Goal: Task Accomplishment & Management: Use online tool/utility

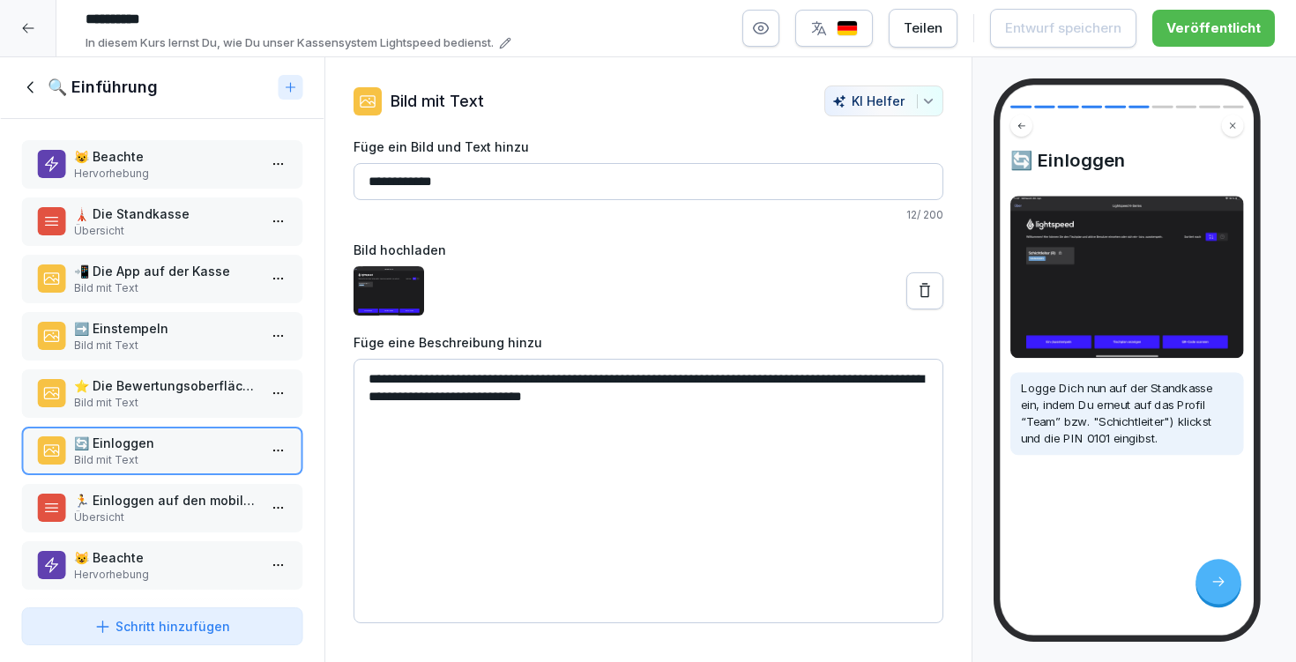
scroll to position [134, 0]
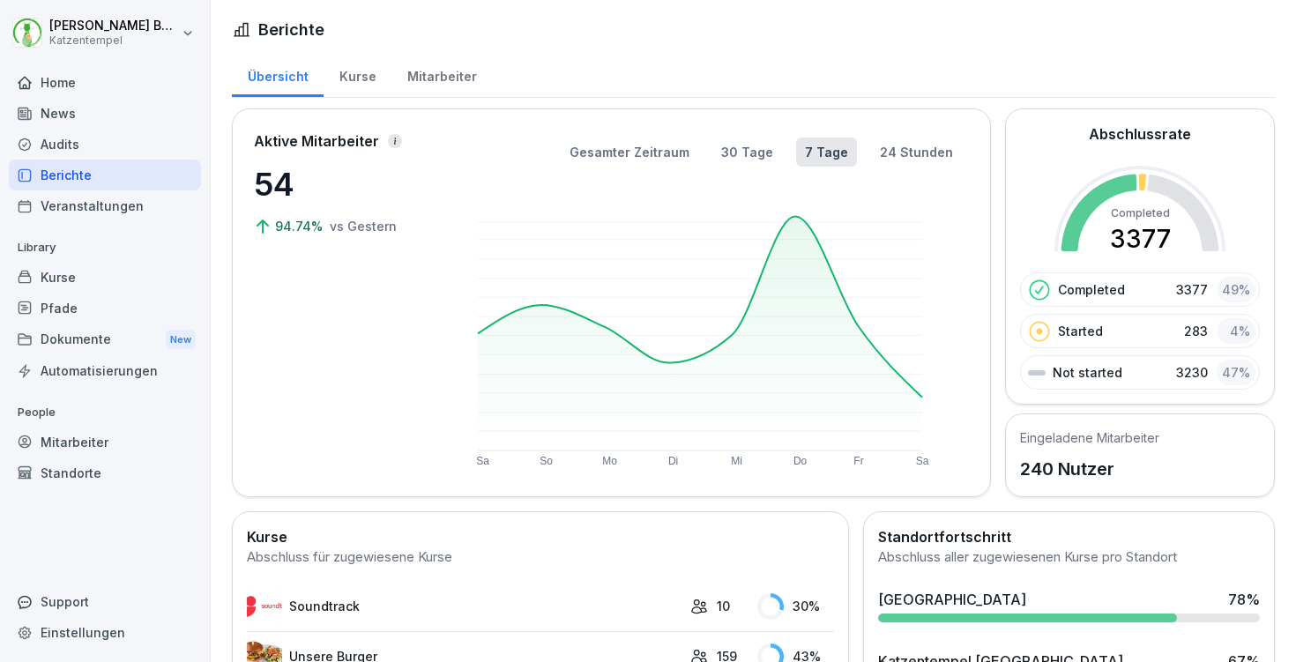
scroll to position [376, 0]
click at [109, 151] on div "Audits" at bounding box center [105, 144] width 192 height 31
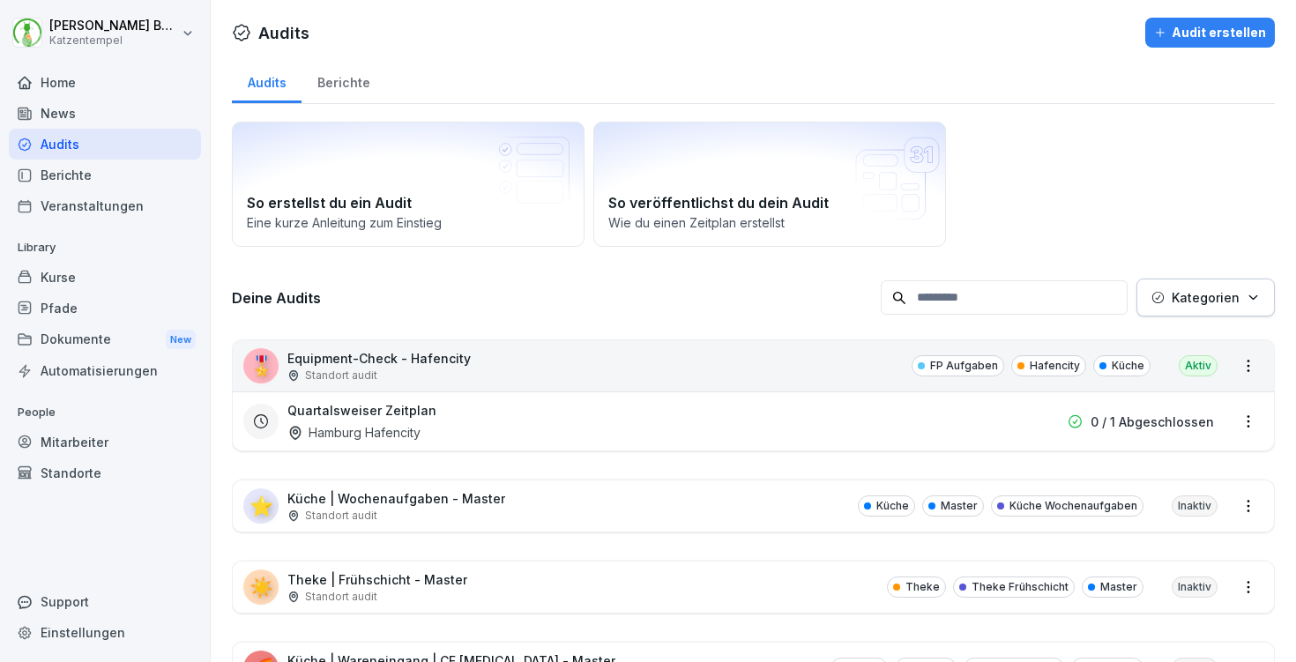
click at [357, 84] on div "Berichte" at bounding box center [344, 80] width 84 height 45
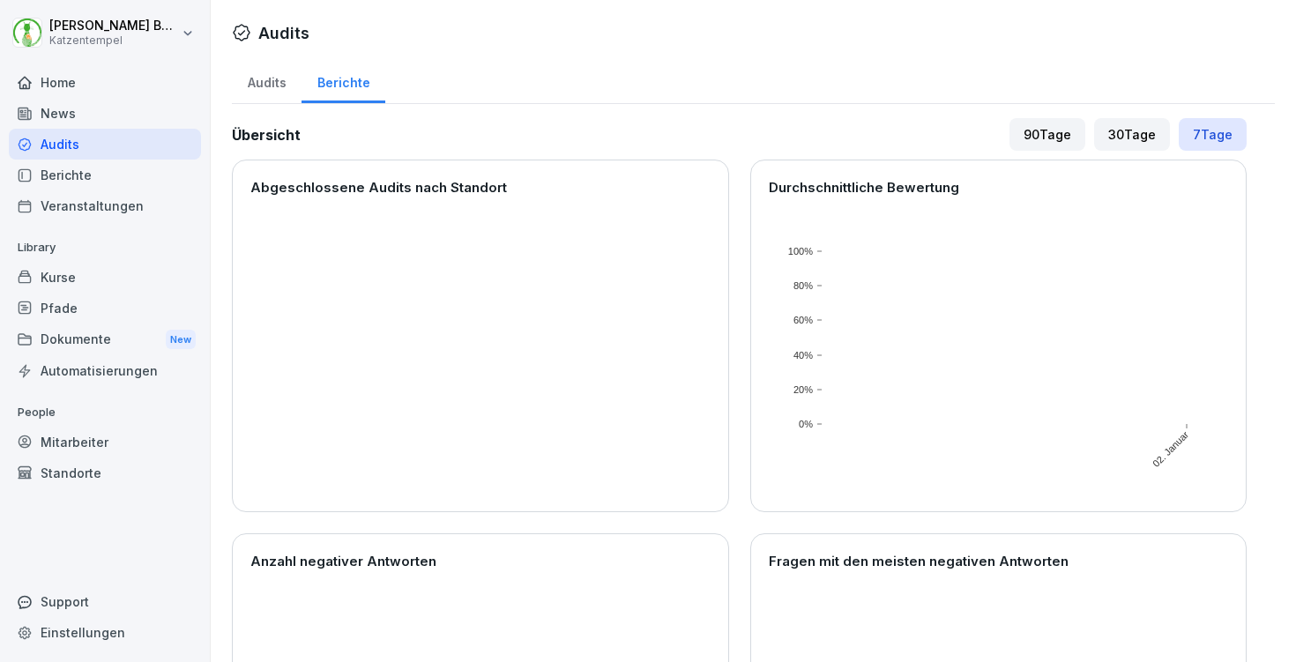
click at [1026, 136] on div "90 Tage" at bounding box center [1048, 134] width 76 height 33
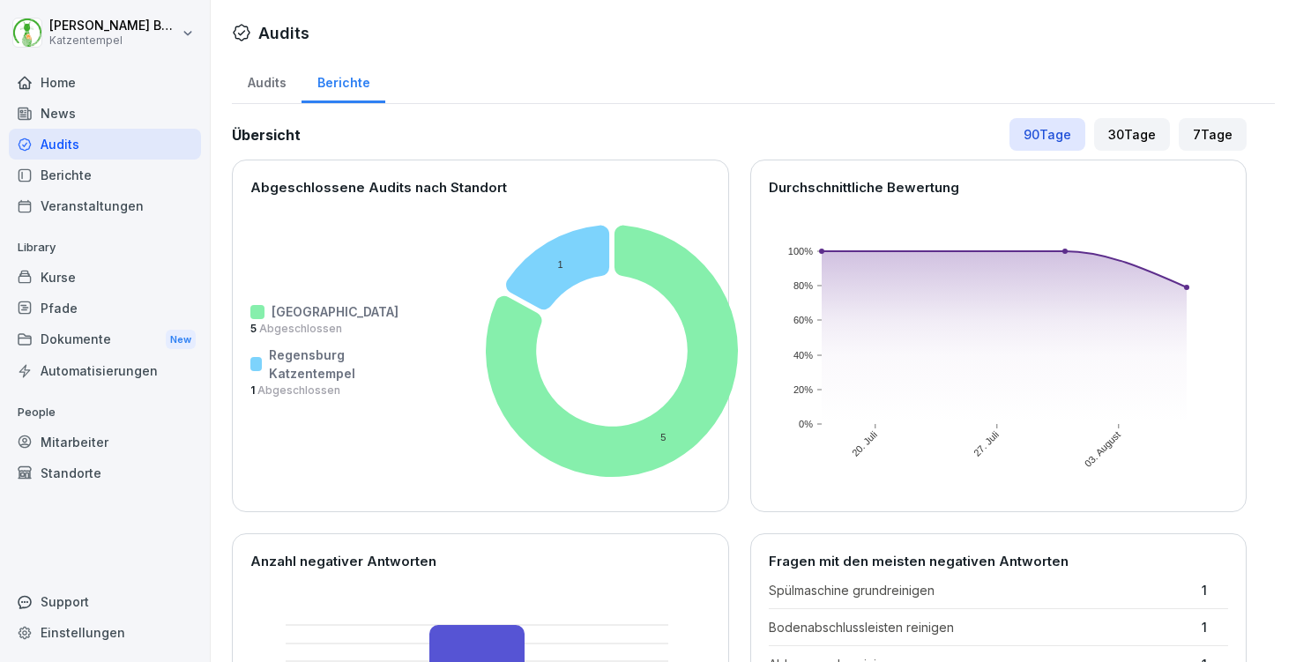
click at [267, 71] on div "Audits" at bounding box center [267, 80] width 70 height 45
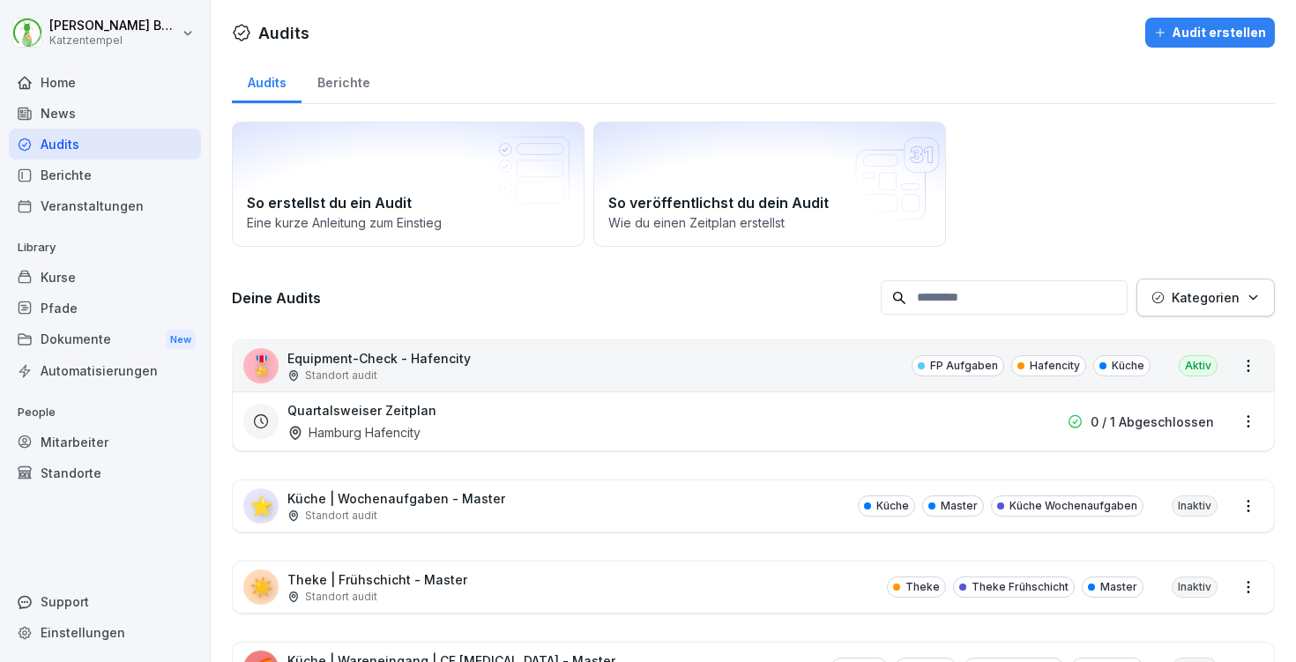
click at [1214, 305] on p "Kategorien" at bounding box center [1206, 297] width 68 height 19
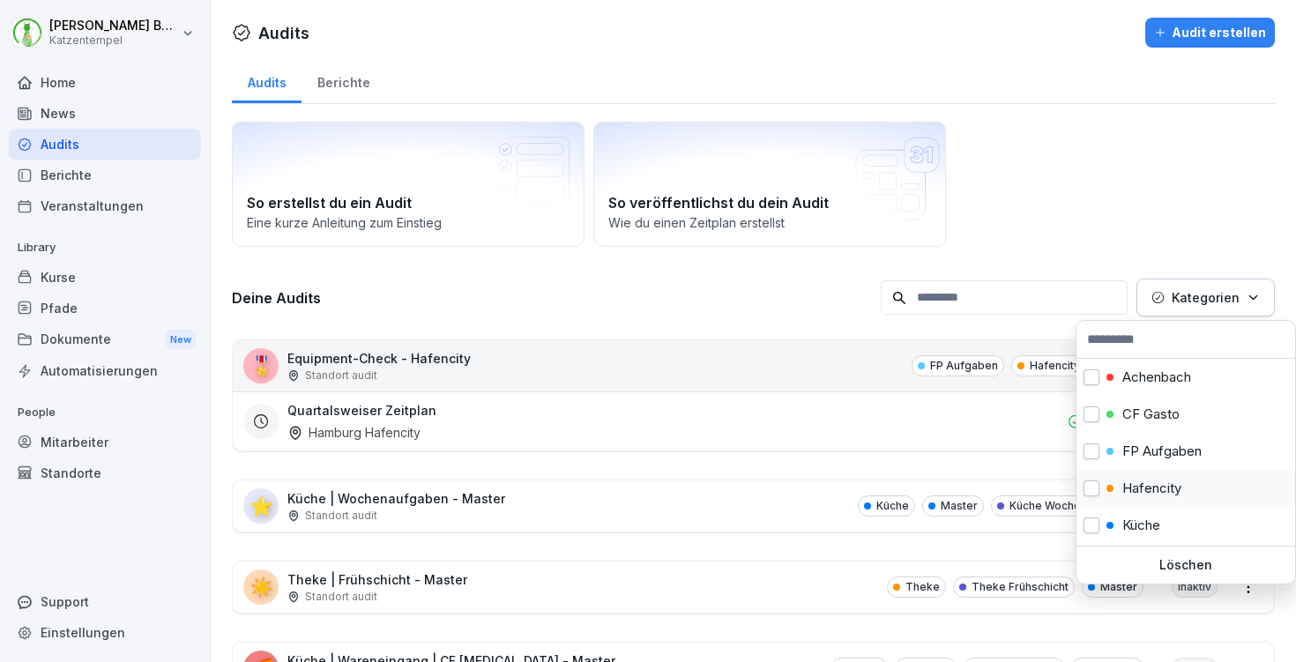
click at [1151, 486] on p "Hafencity" at bounding box center [1151, 489] width 59 height 16
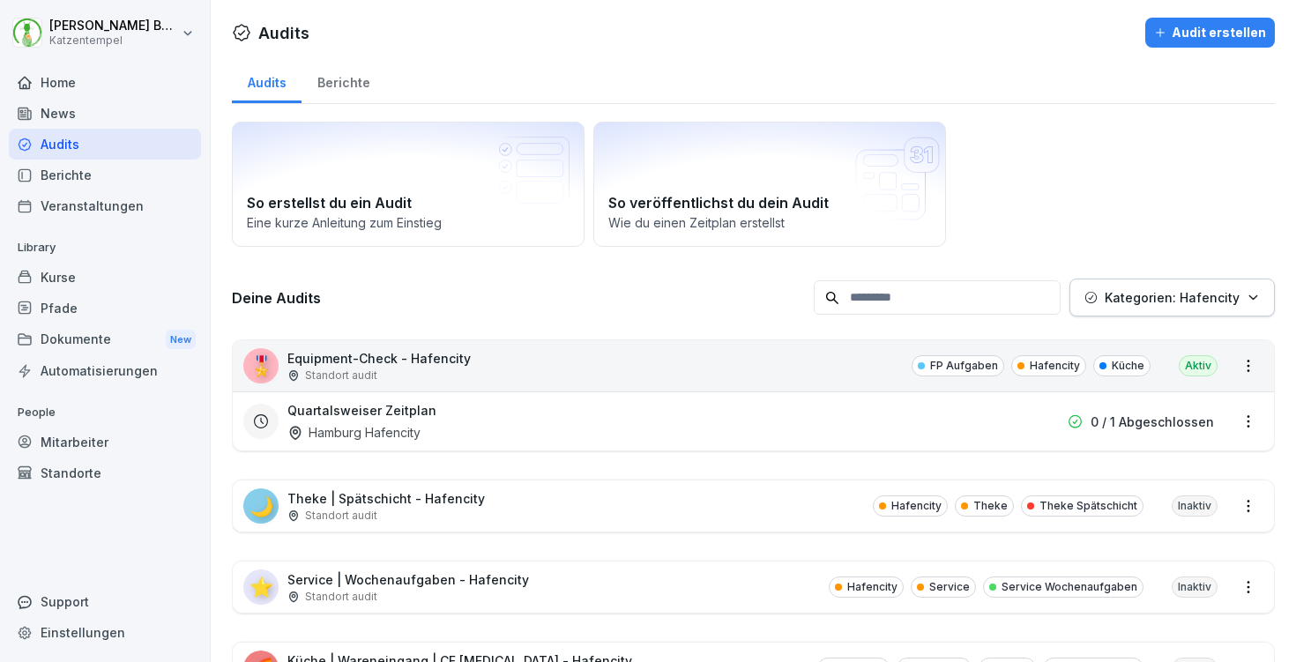
click at [544, 468] on html "[PERSON_NAME] Katzentempel Home News Audits Berichte Veranstaltungen Library Ku…" at bounding box center [648, 331] width 1296 height 662
click at [576, 503] on div "🌙 Theke | Spätschicht - Hafencity Standort audit Hafencity Theke Theke Spätschi…" at bounding box center [753, 506] width 1041 height 51
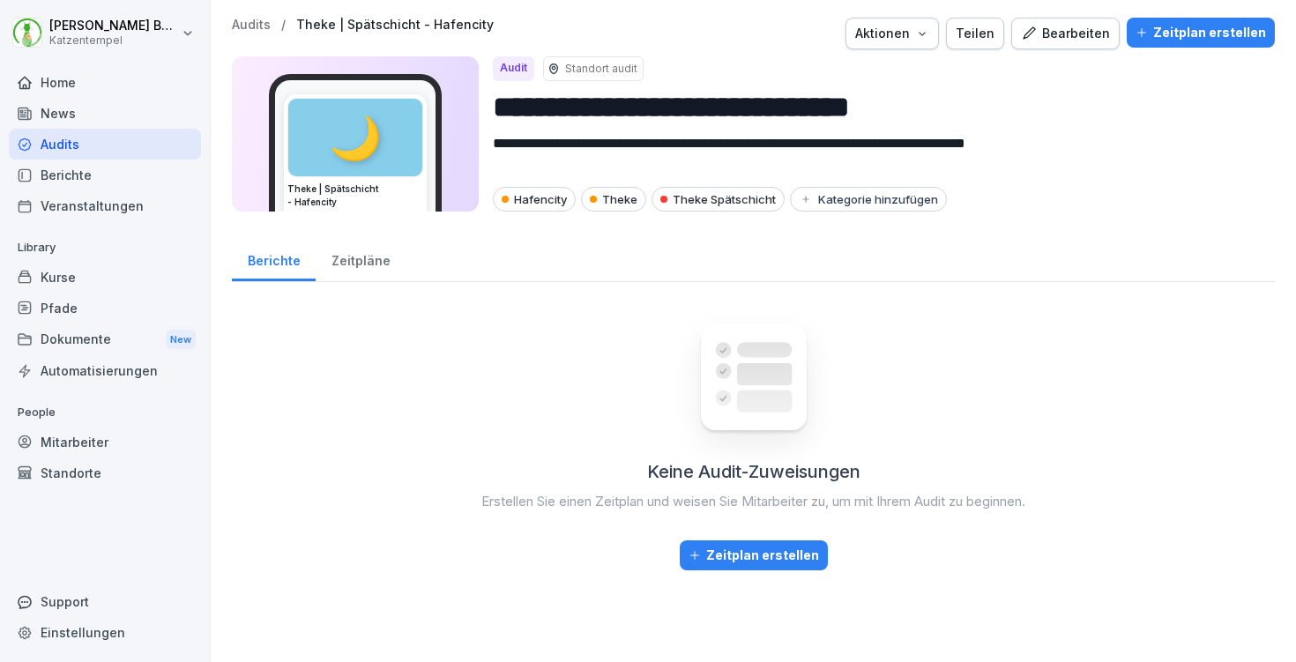
click at [1080, 28] on div "Bearbeiten" at bounding box center [1065, 33] width 89 height 19
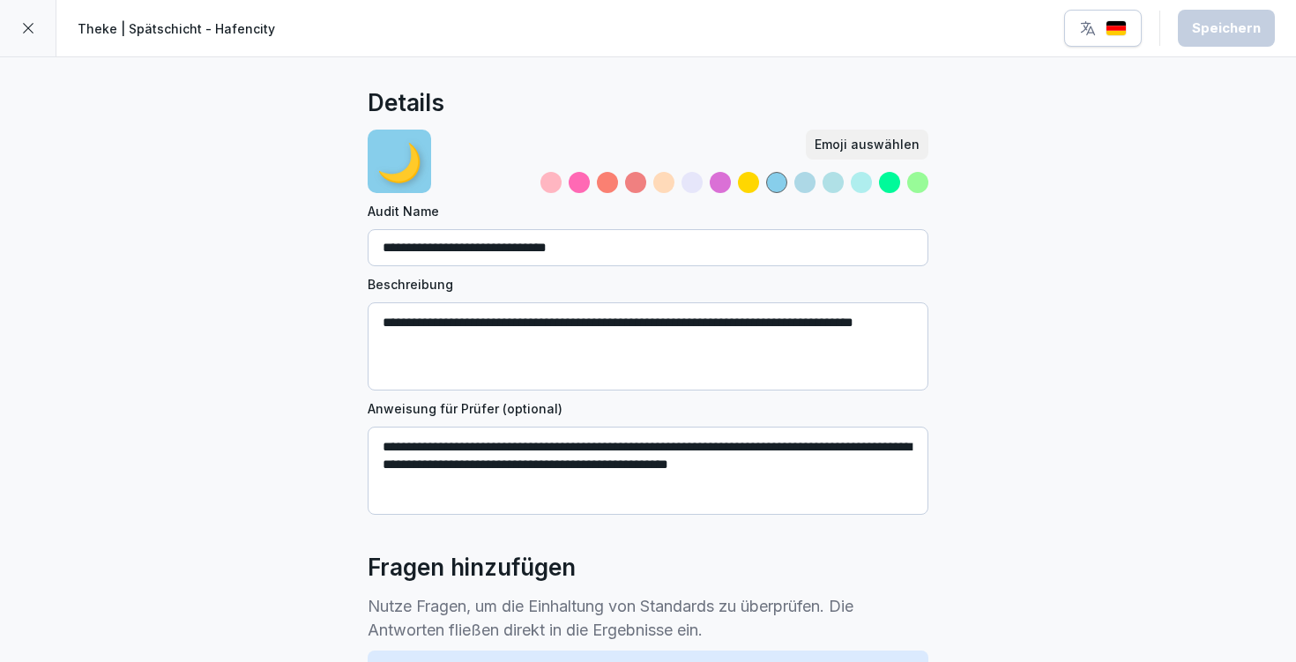
click at [34, 36] on div at bounding box center [28, 28] width 56 height 56
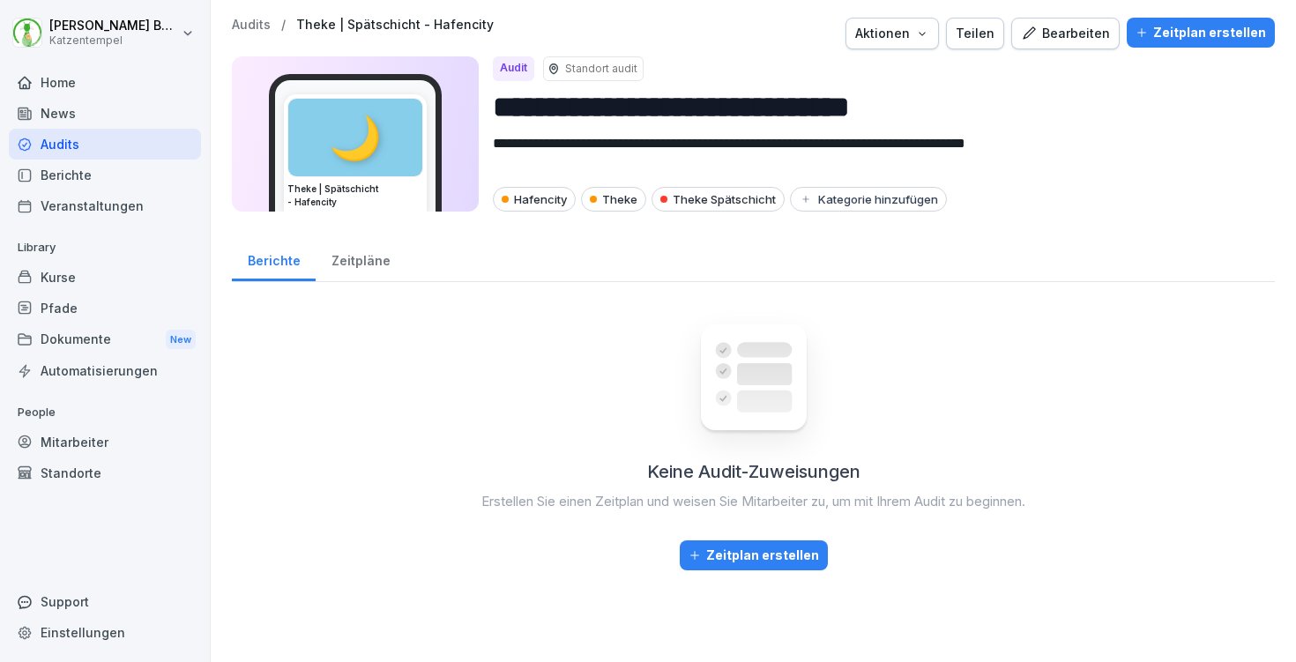
click at [249, 23] on p "Audits" at bounding box center [251, 25] width 39 height 15
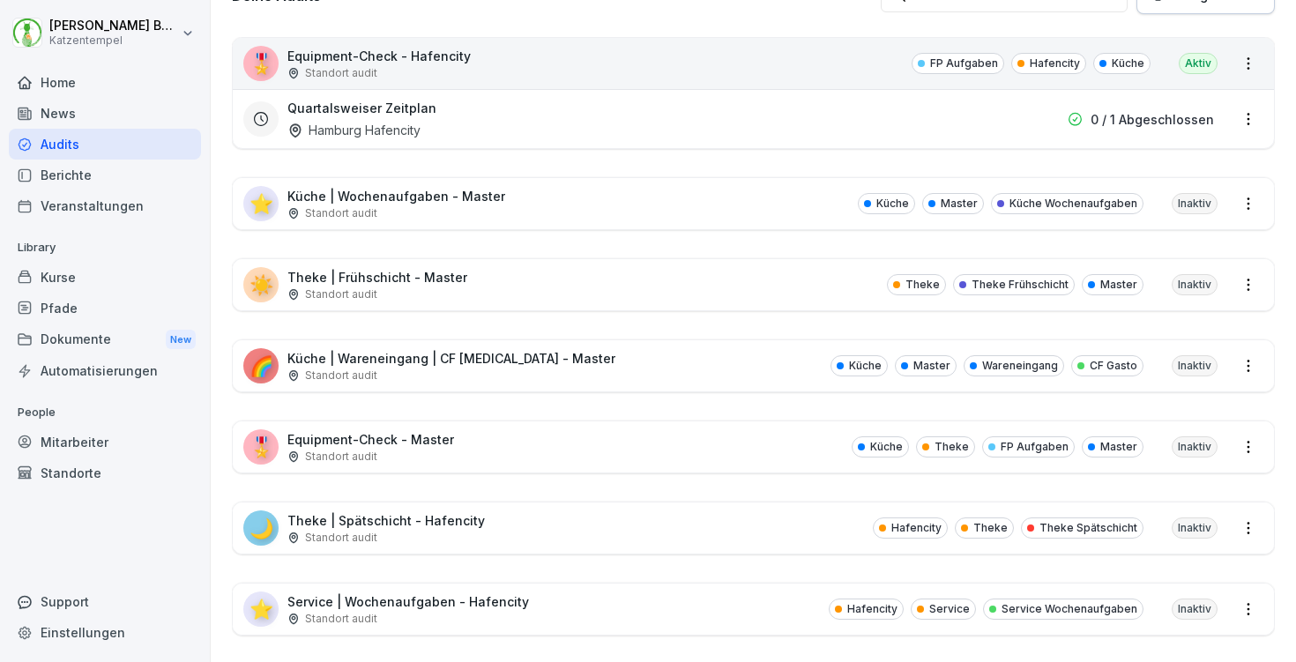
scroll to position [441, 0]
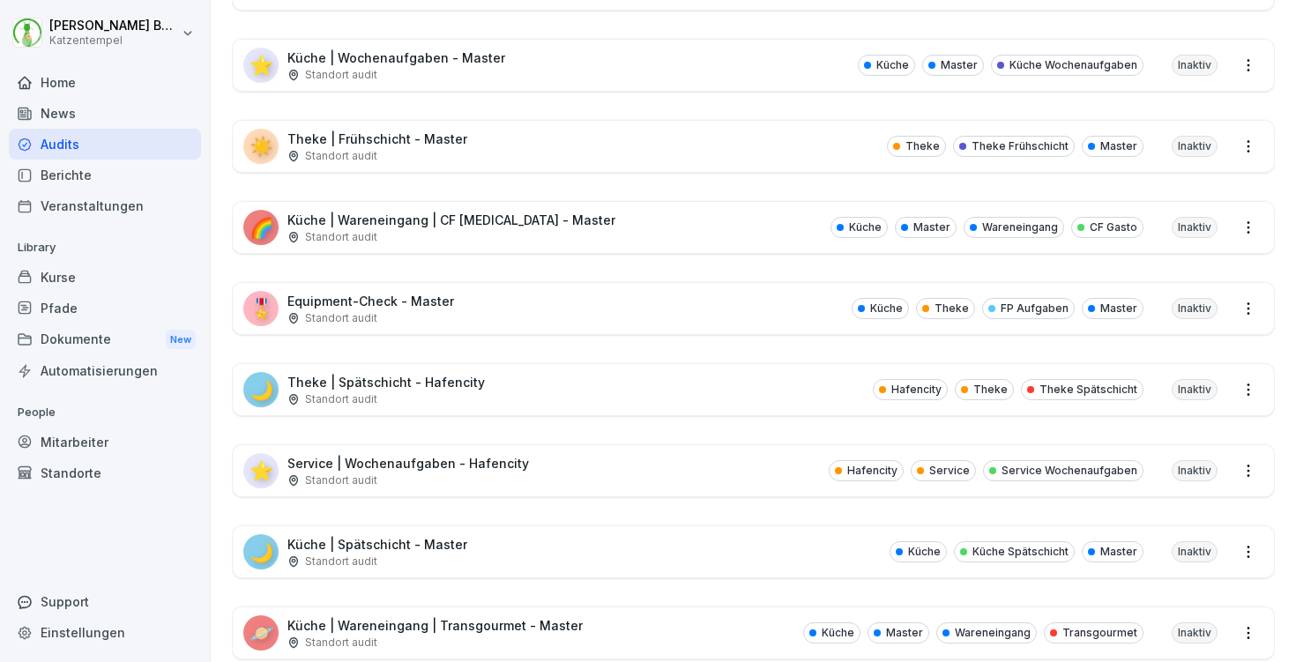
click at [497, 135] on div "☀️ Theke | Frühschicht - Master Standort audit Theke Theke Frühschicht Master I…" at bounding box center [753, 146] width 1041 height 51
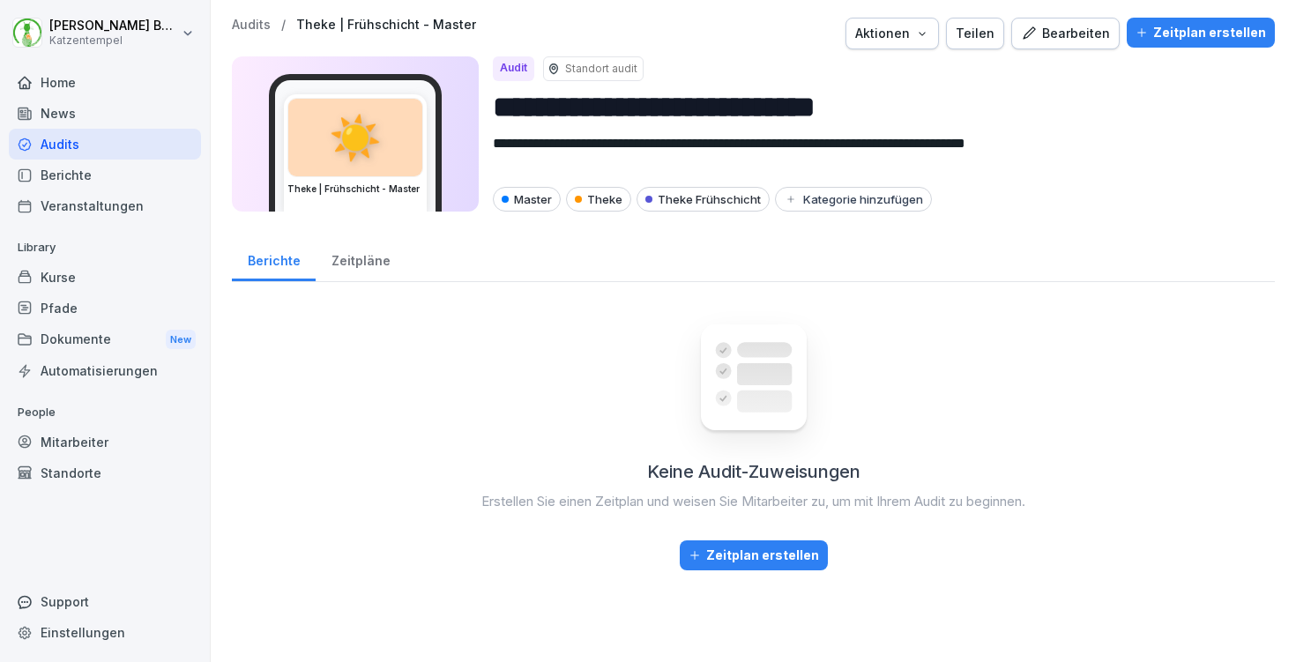
click at [239, 22] on p "Audits" at bounding box center [251, 25] width 39 height 15
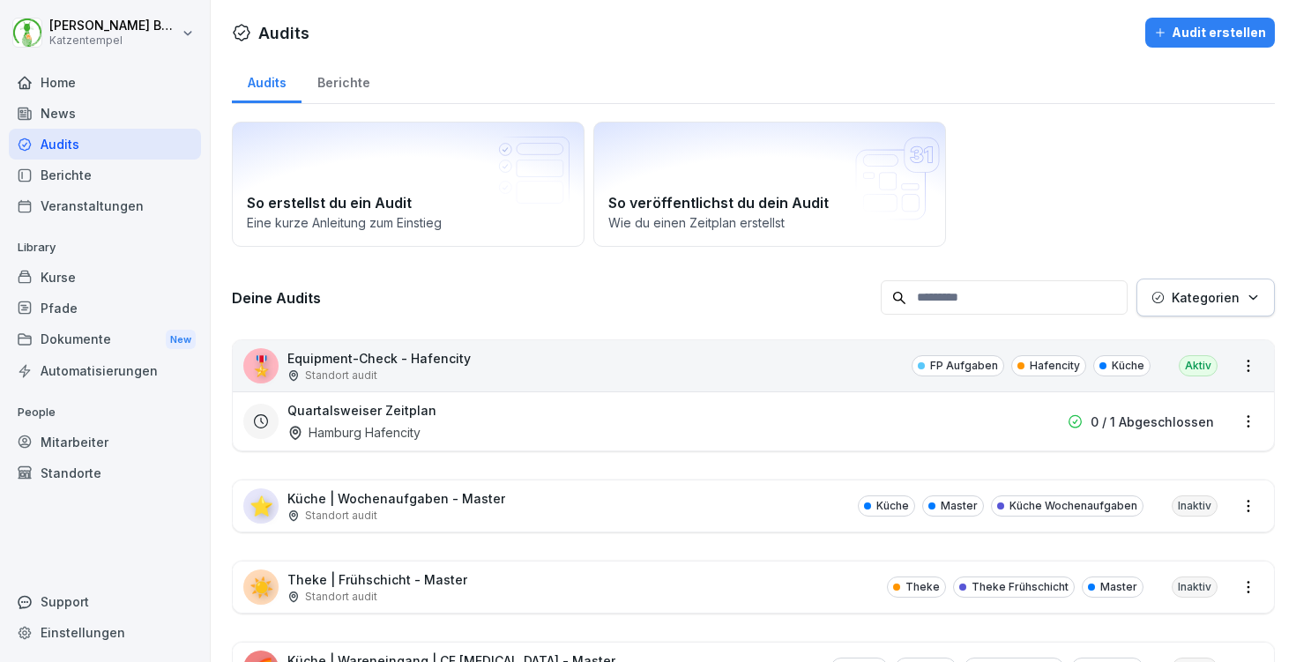
click at [1181, 304] on p "Kategorien" at bounding box center [1206, 297] width 68 height 19
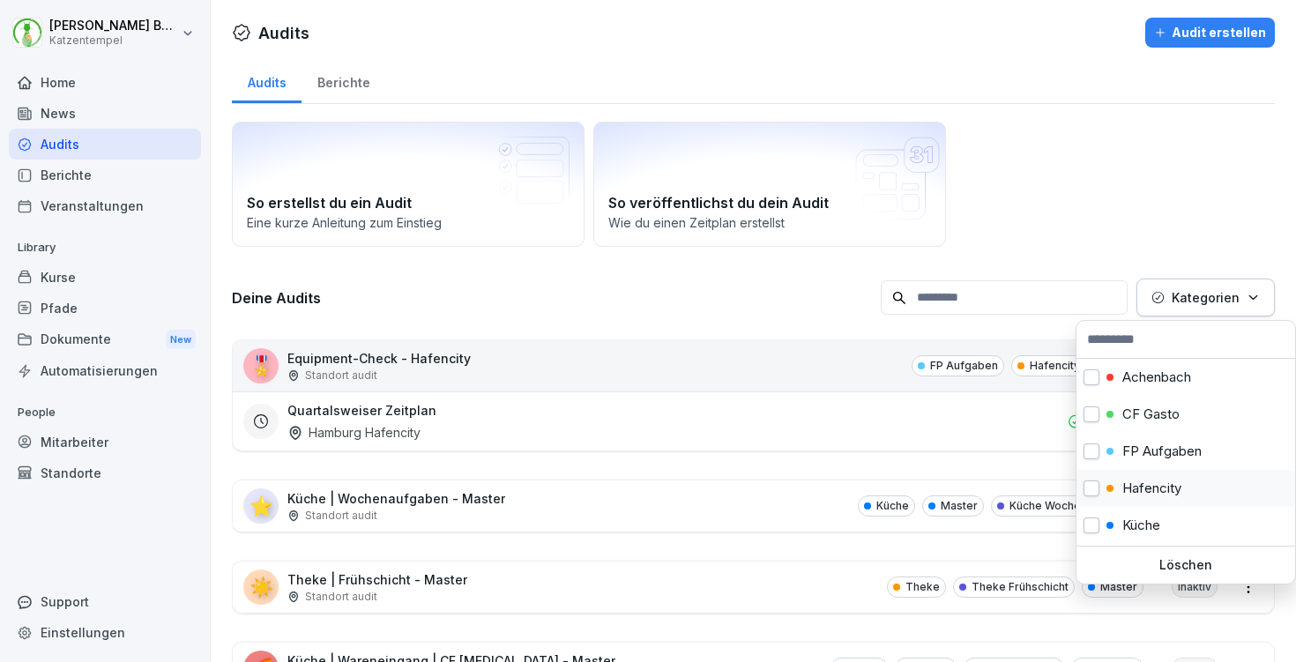
click at [1168, 486] on p "Hafencity" at bounding box center [1151, 489] width 59 height 16
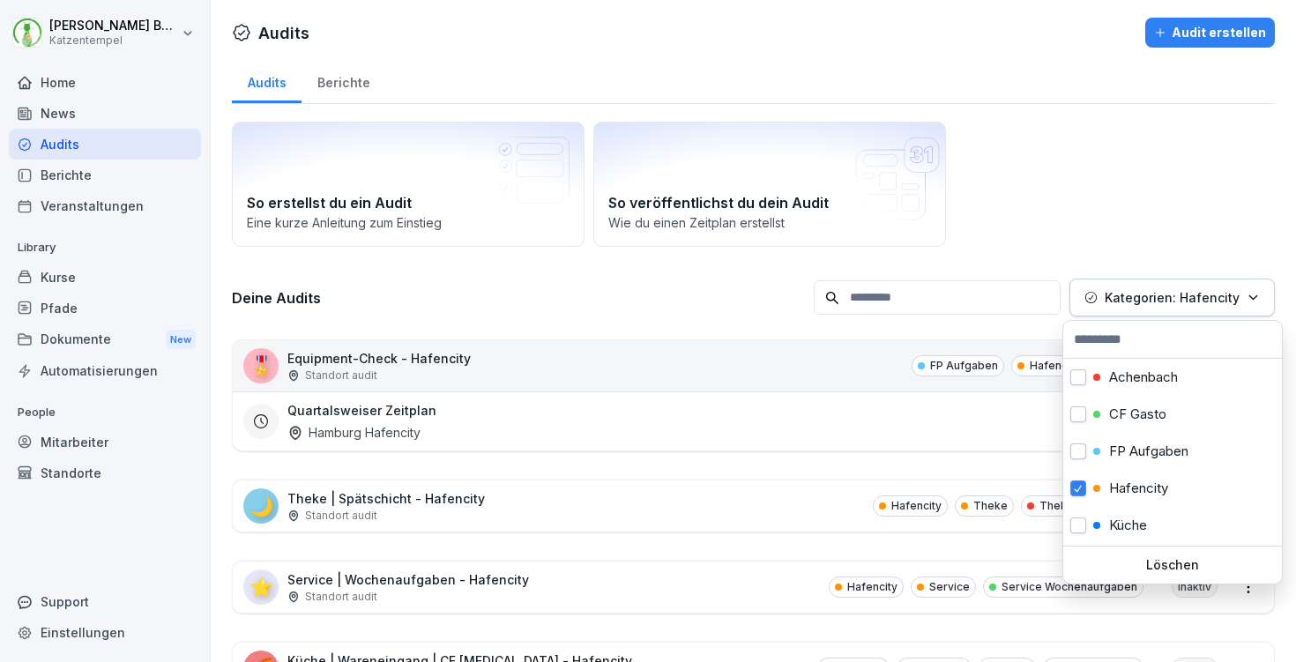
click at [563, 546] on html "[PERSON_NAME] Katzentempel Home News Audits Berichte Veranstaltungen Library Ku…" at bounding box center [648, 331] width 1296 height 662
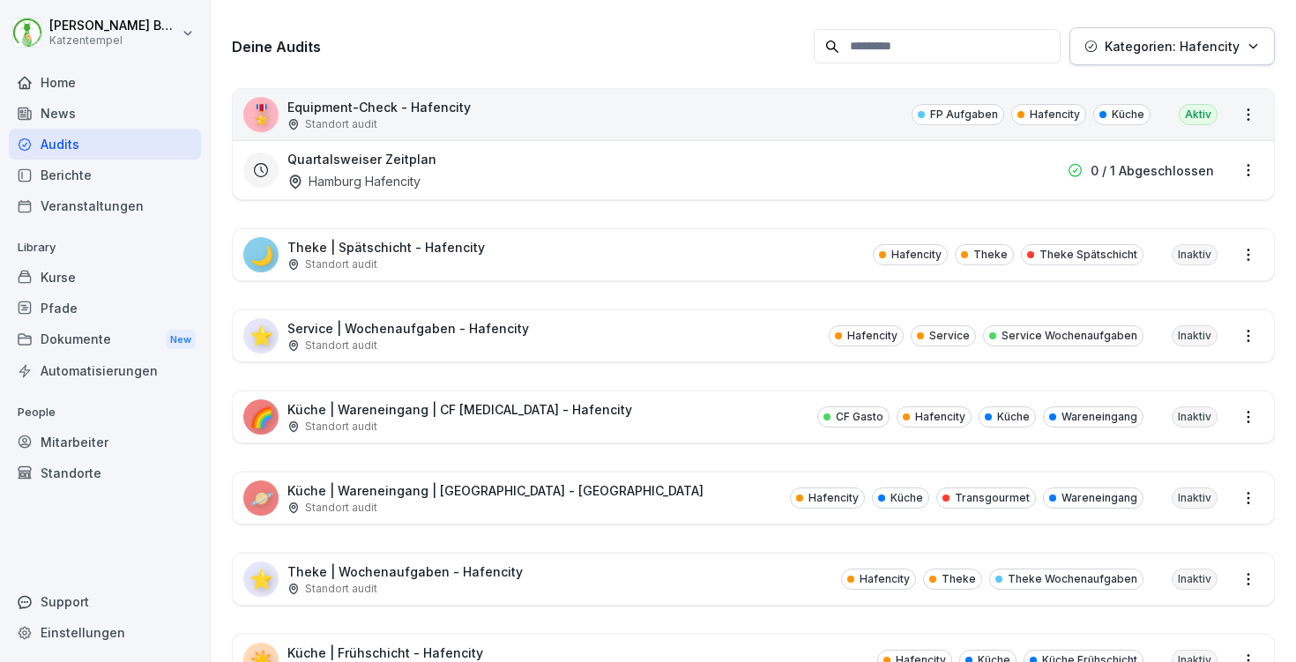
scroll to position [369, 0]
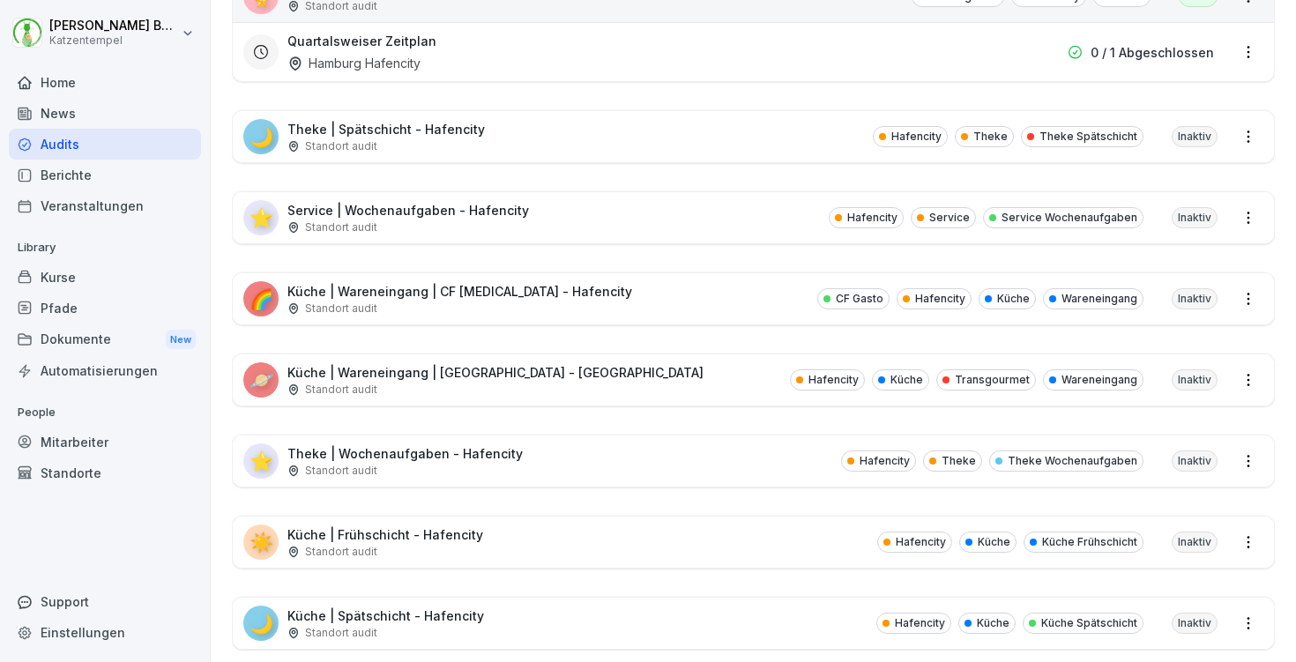
click at [538, 461] on div "⭐ Theke | Wochenaufgaben - Hafencity Standort audit Hafencity Theke Theke Woche…" at bounding box center [753, 461] width 1041 height 51
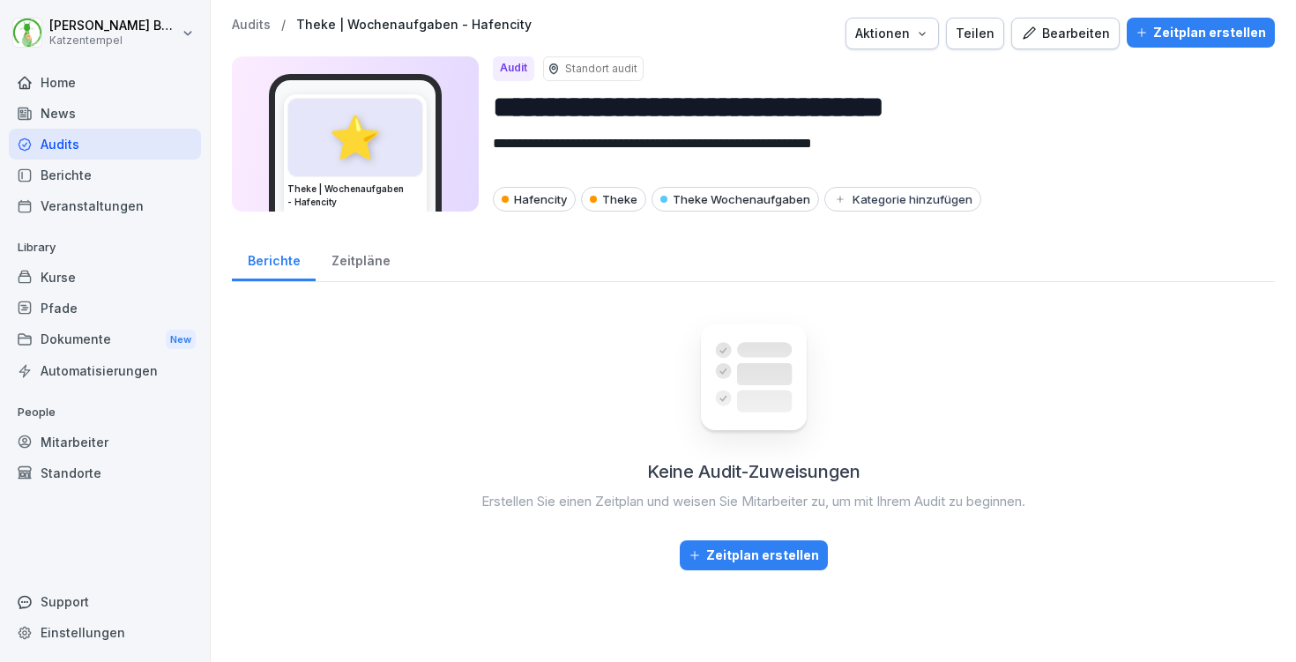
click at [1083, 33] on div "Bearbeiten" at bounding box center [1065, 33] width 89 height 19
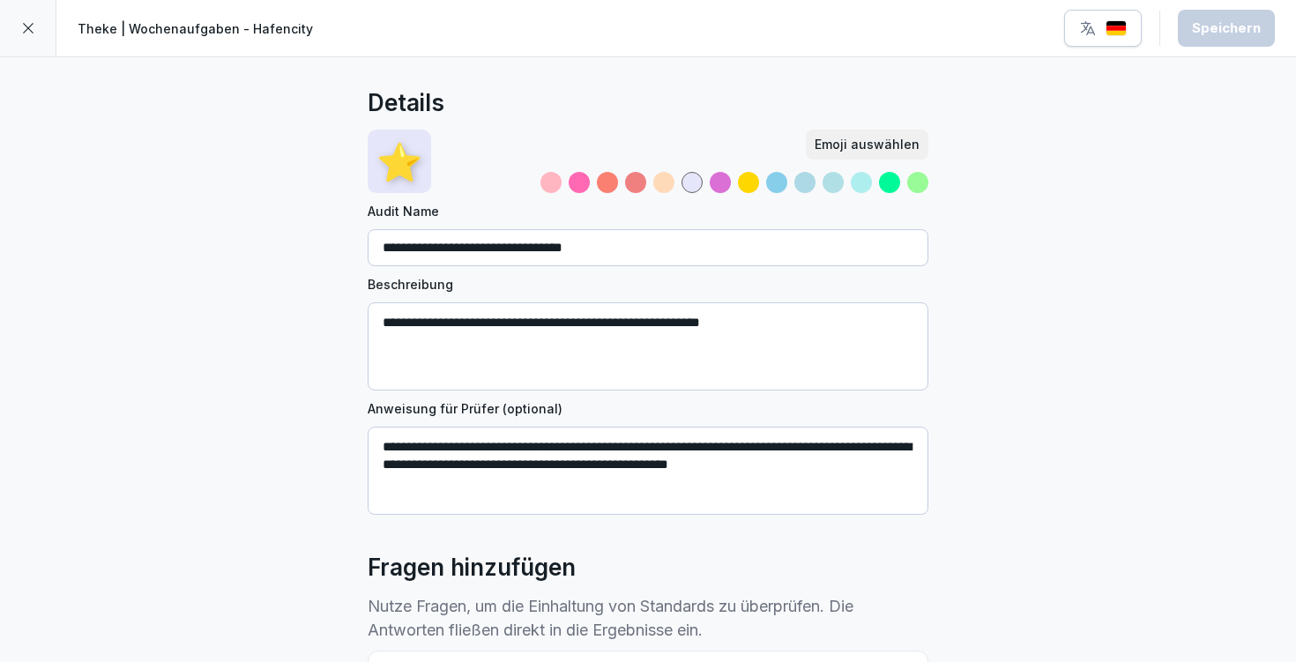
click at [29, 15] on div at bounding box center [28, 28] width 56 height 56
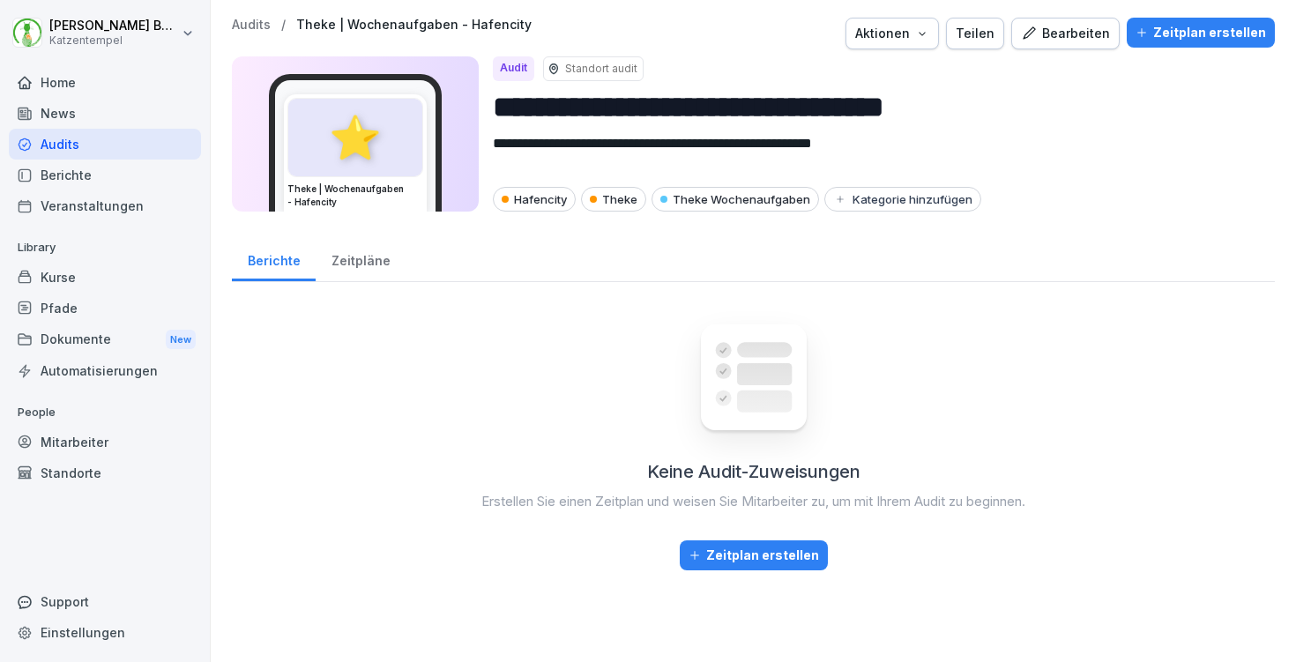
click at [237, 21] on p "Audits" at bounding box center [251, 25] width 39 height 15
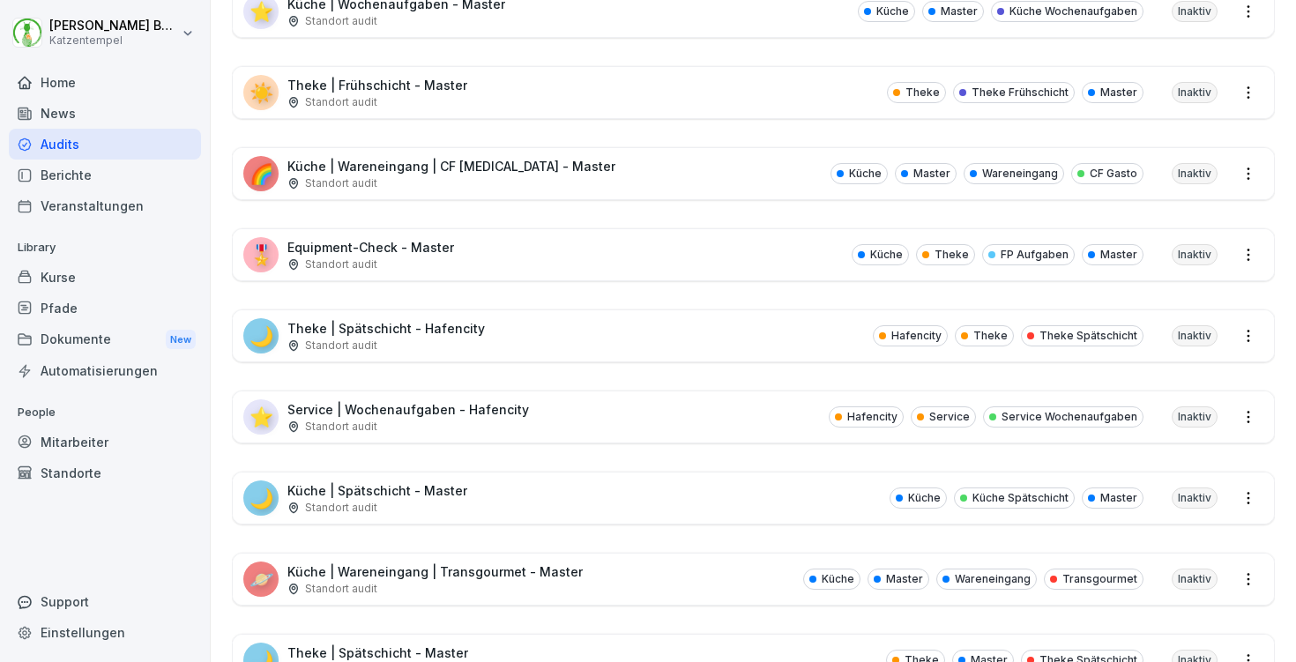
scroll to position [681, 0]
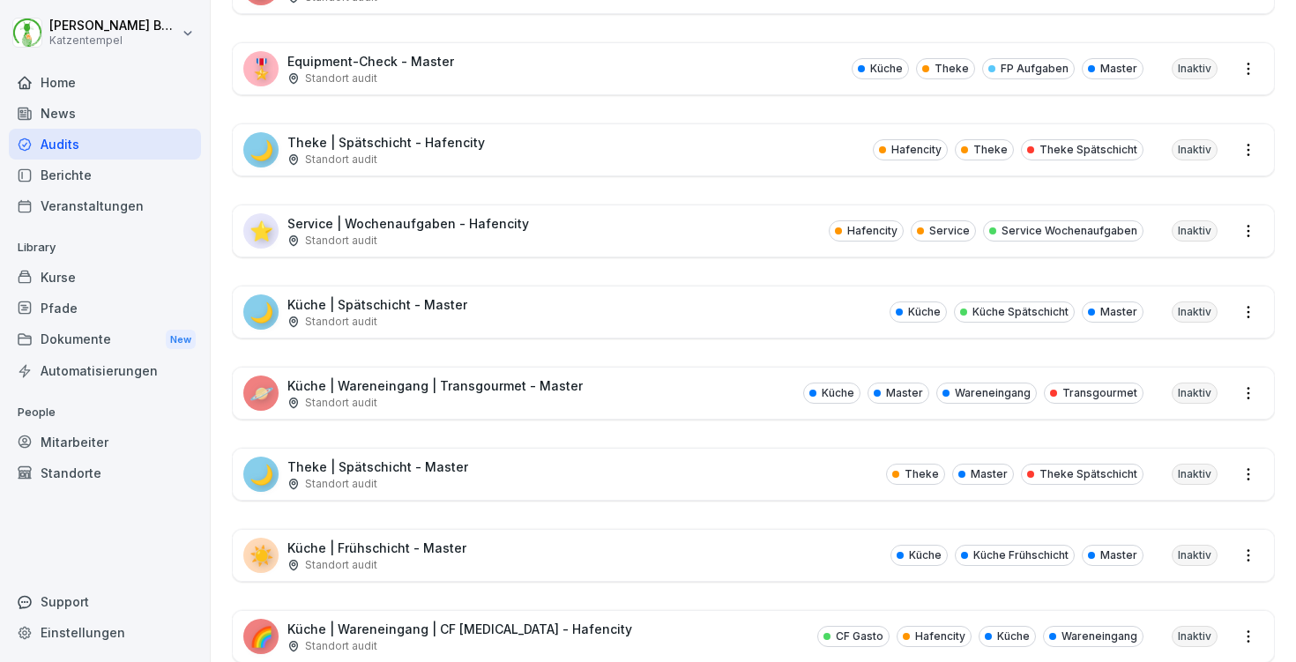
click at [531, 551] on div "☀️ Küche | Frühschicht - Master Standort audit Küche Küche Frühschicht Master I…" at bounding box center [753, 555] width 1041 height 51
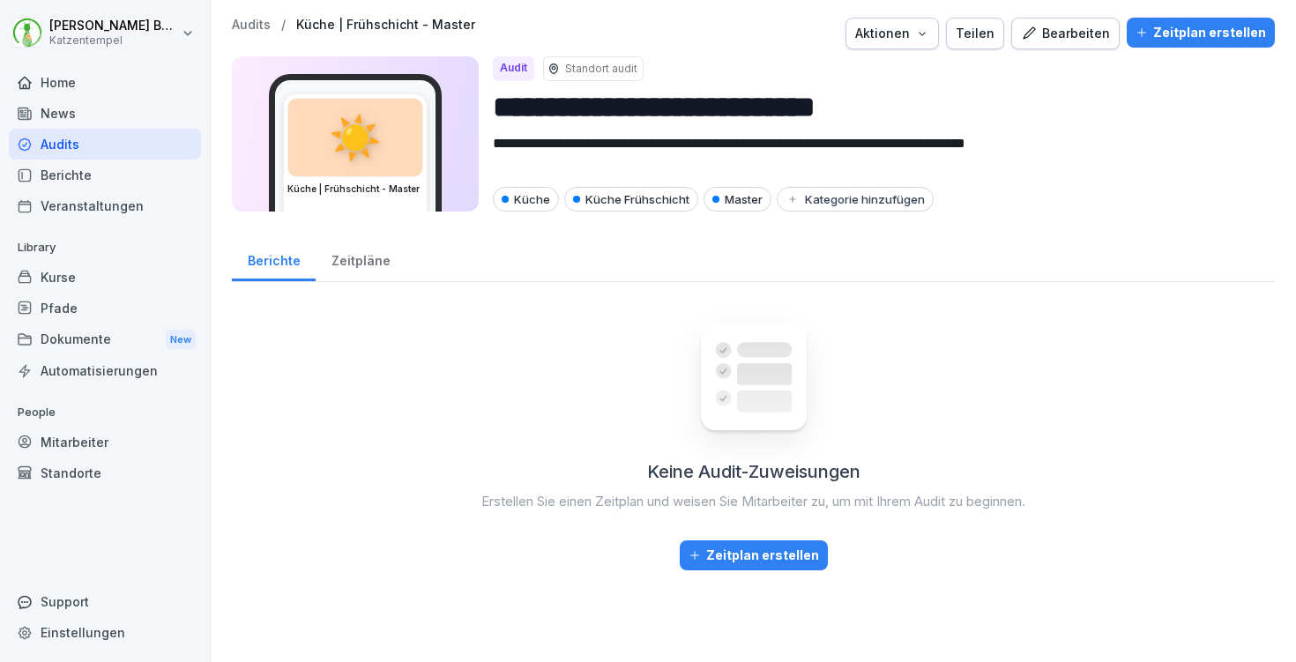
click at [1084, 36] on div "Bearbeiten" at bounding box center [1065, 33] width 89 height 19
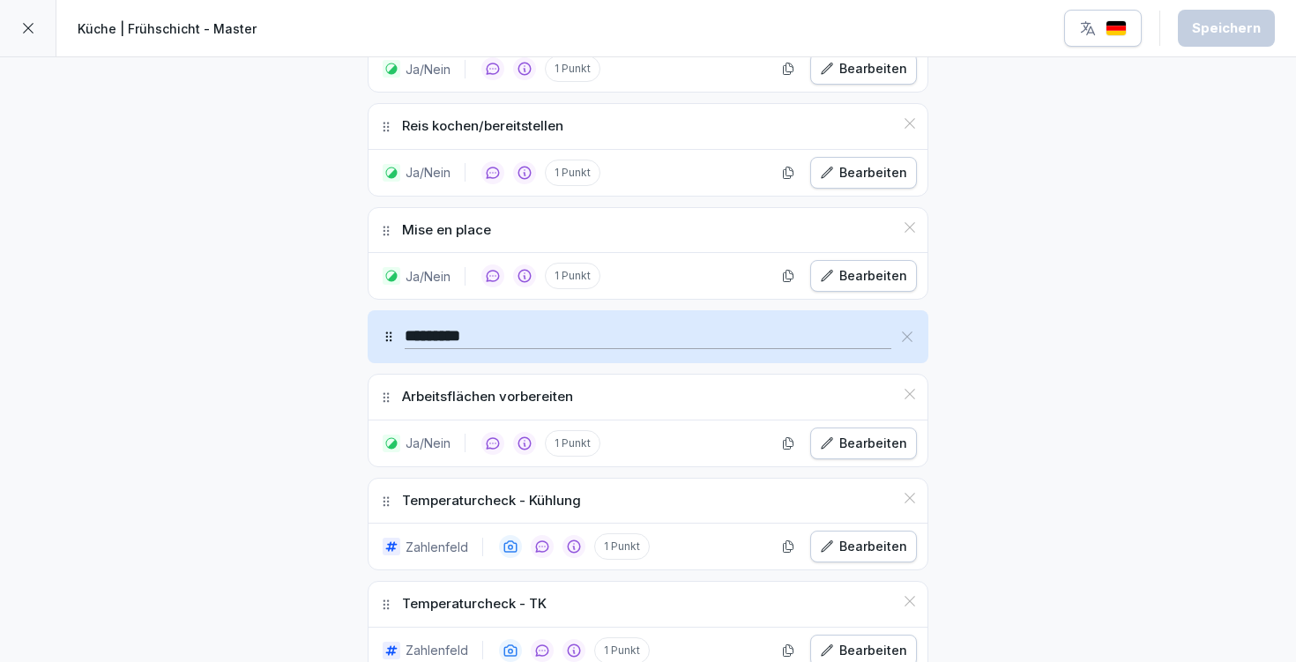
scroll to position [1627, 0]
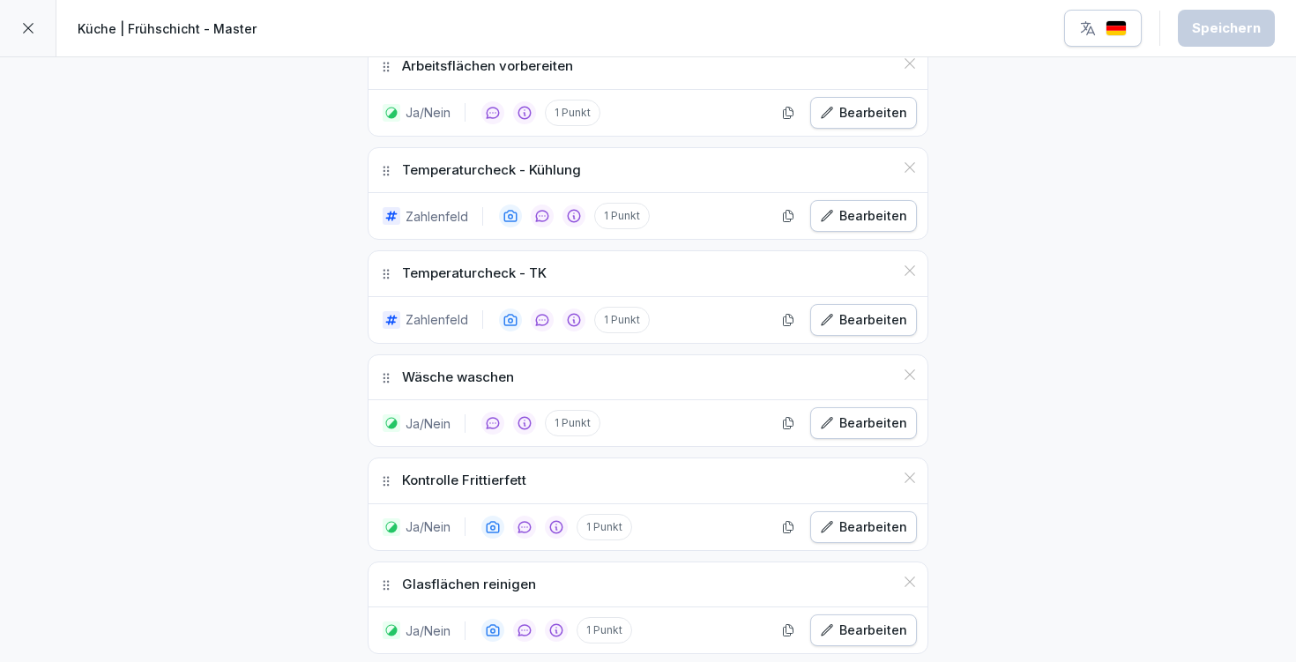
click at [24, 26] on icon at bounding box center [28, 28] width 14 height 14
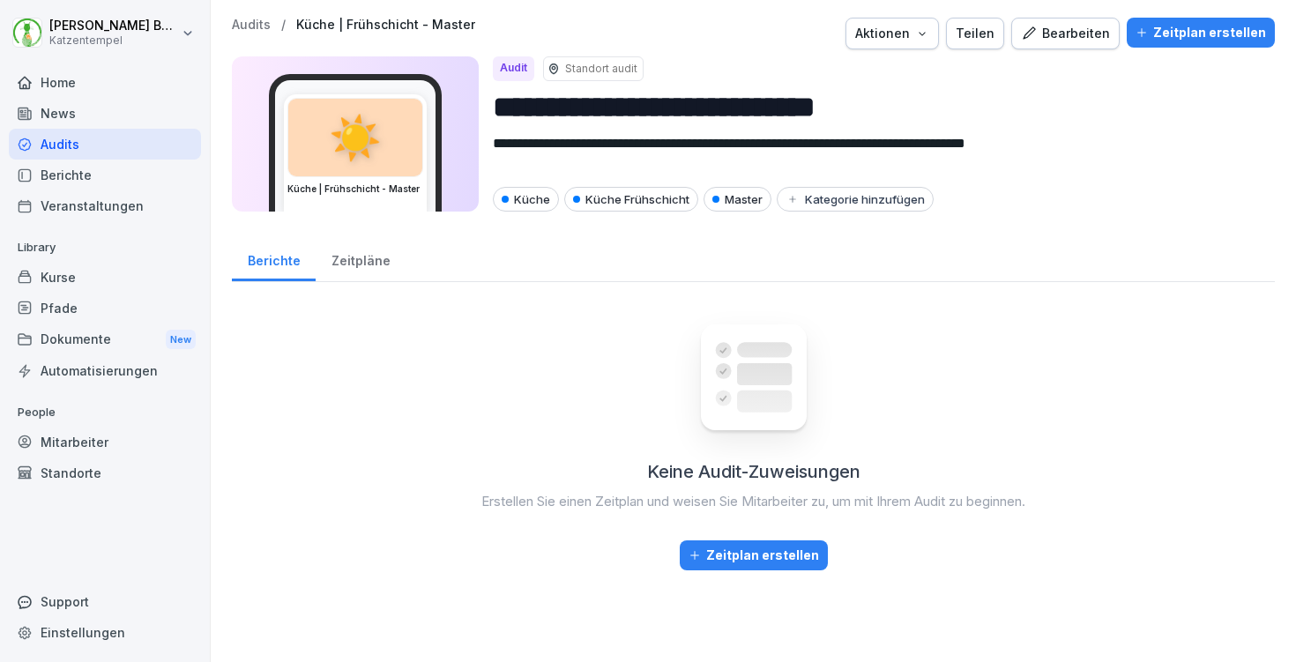
click at [250, 18] on p "Audits" at bounding box center [251, 25] width 39 height 15
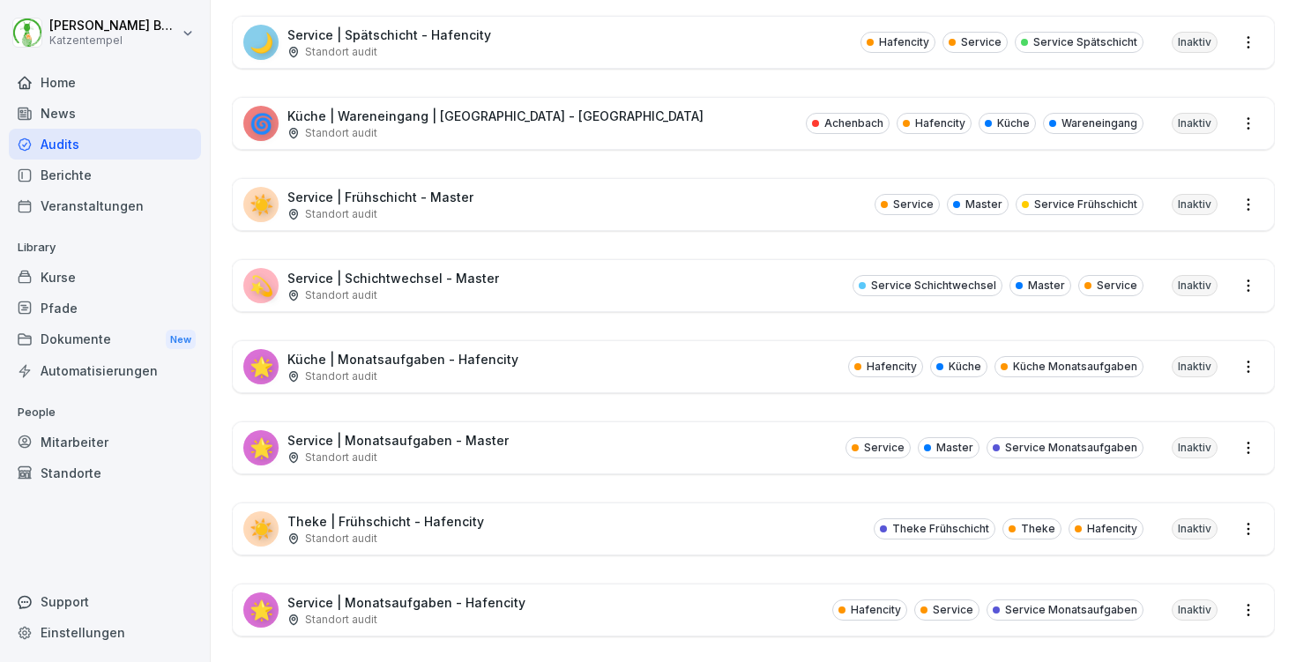
scroll to position [1908, 0]
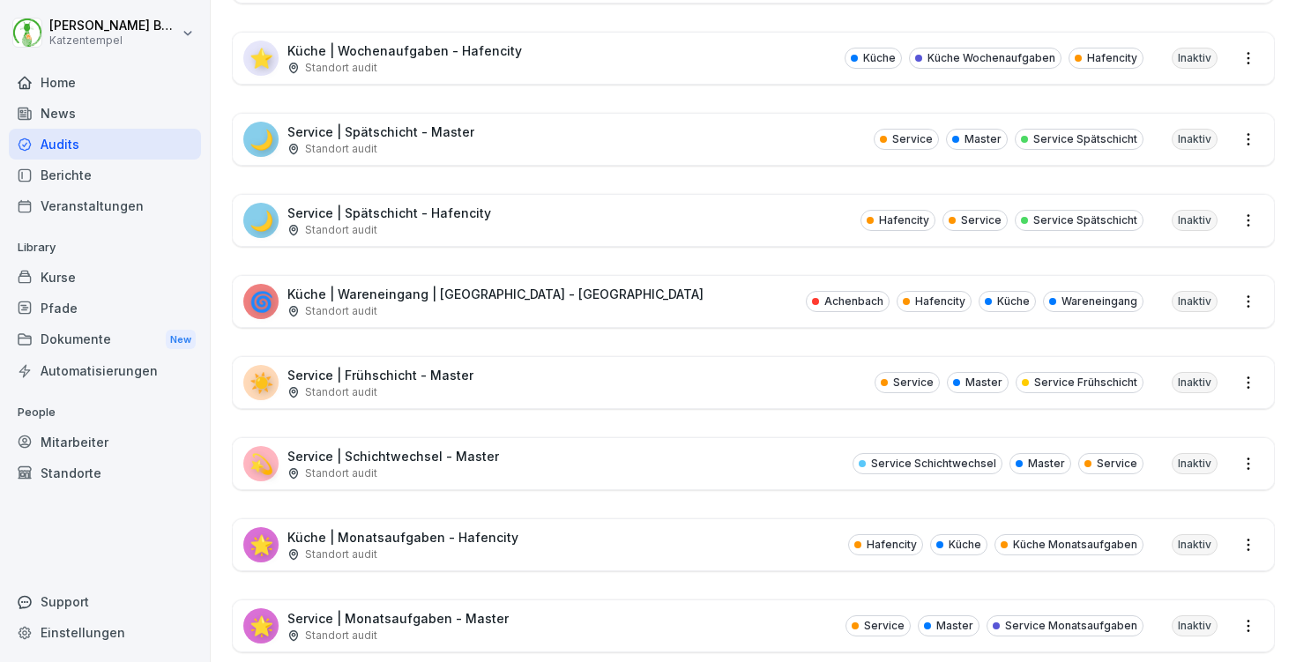
click at [502, 293] on p "Küche | Wareneingang | [GEOGRAPHIC_DATA] - [GEOGRAPHIC_DATA]" at bounding box center [495, 294] width 416 height 19
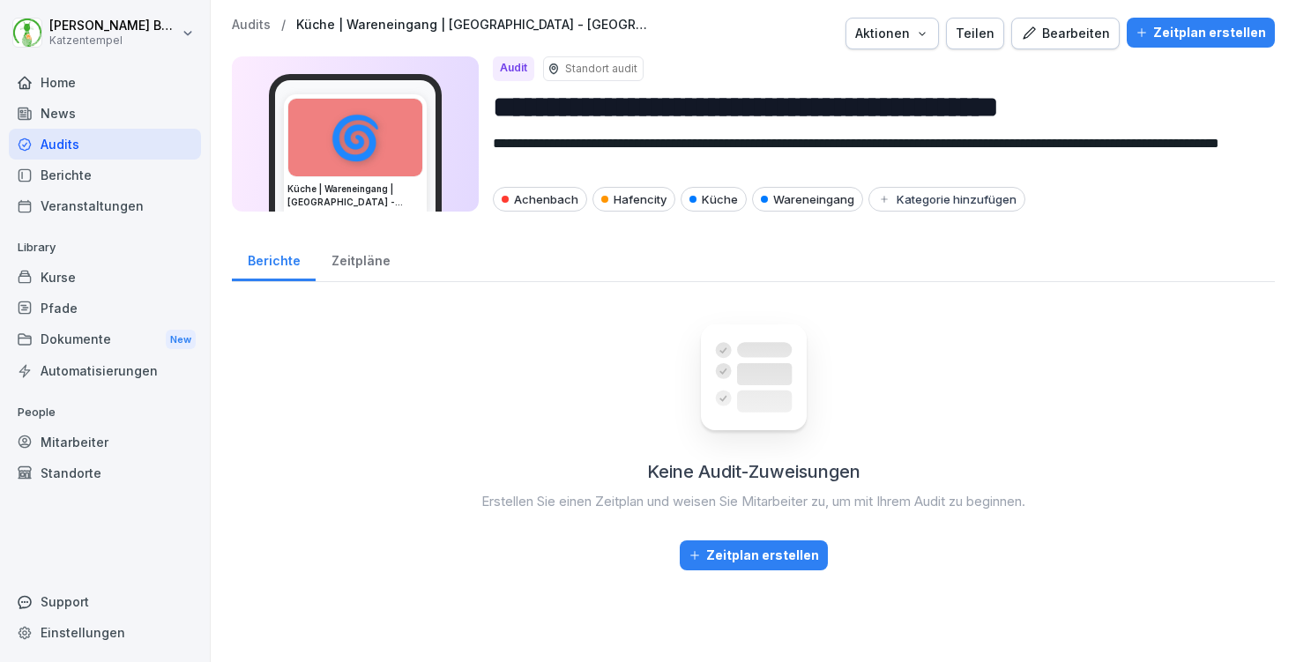
click at [1211, 22] on button "Zeitplan erstellen" at bounding box center [1201, 33] width 148 height 30
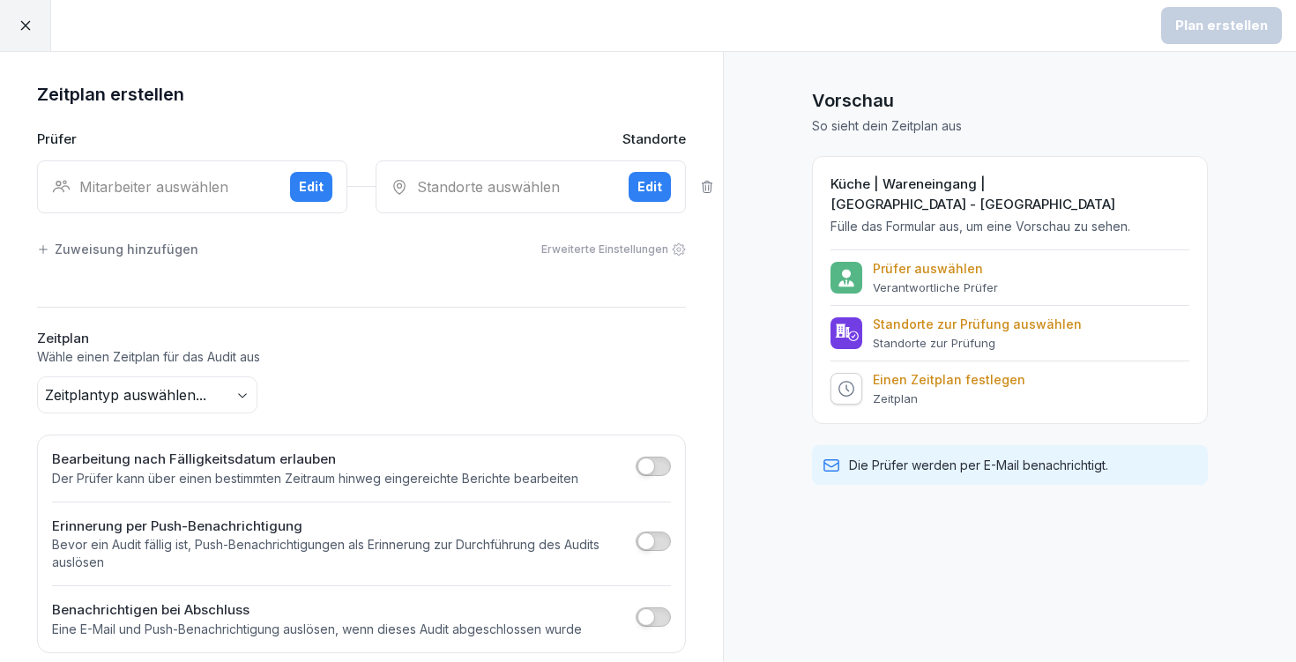
click at [201, 409] on body "Plan erstellen Zeitplan erstellen Prüfer Standorte Mitarbeiter auswählen Edit S…" at bounding box center [648, 331] width 1296 height 662
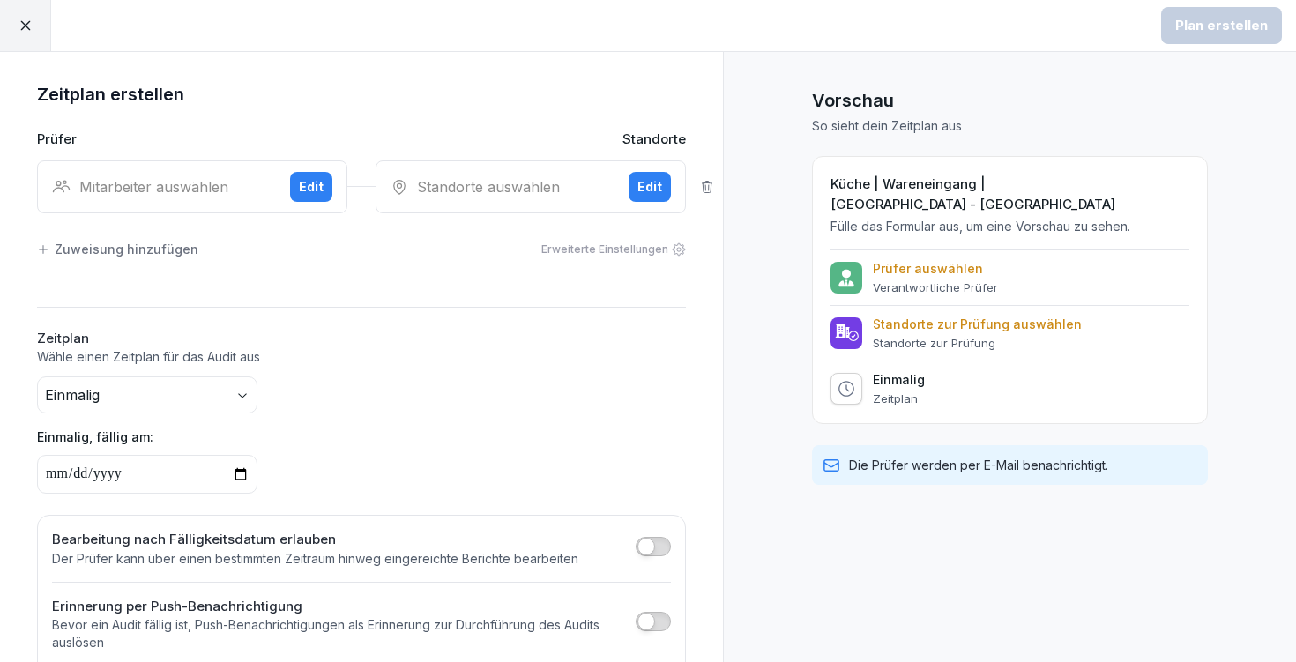
scroll to position [99, 0]
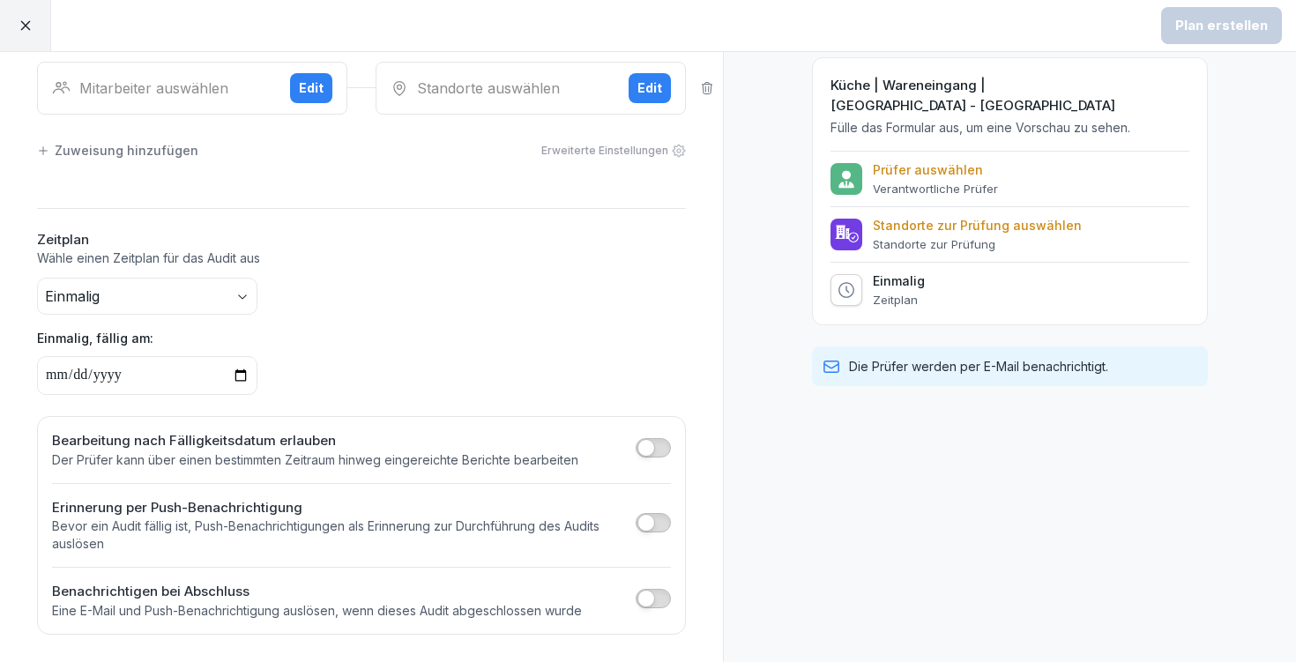
click at [153, 374] on input "date" at bounding box center [147, 375] width 220 height 39
click at [402, 351] on div "Einmalig, fällig am:" at bounding box center [361, 362] width 649 height 66
click at [27, 15] on div at bounding box center [25, 25] width 51 height 51
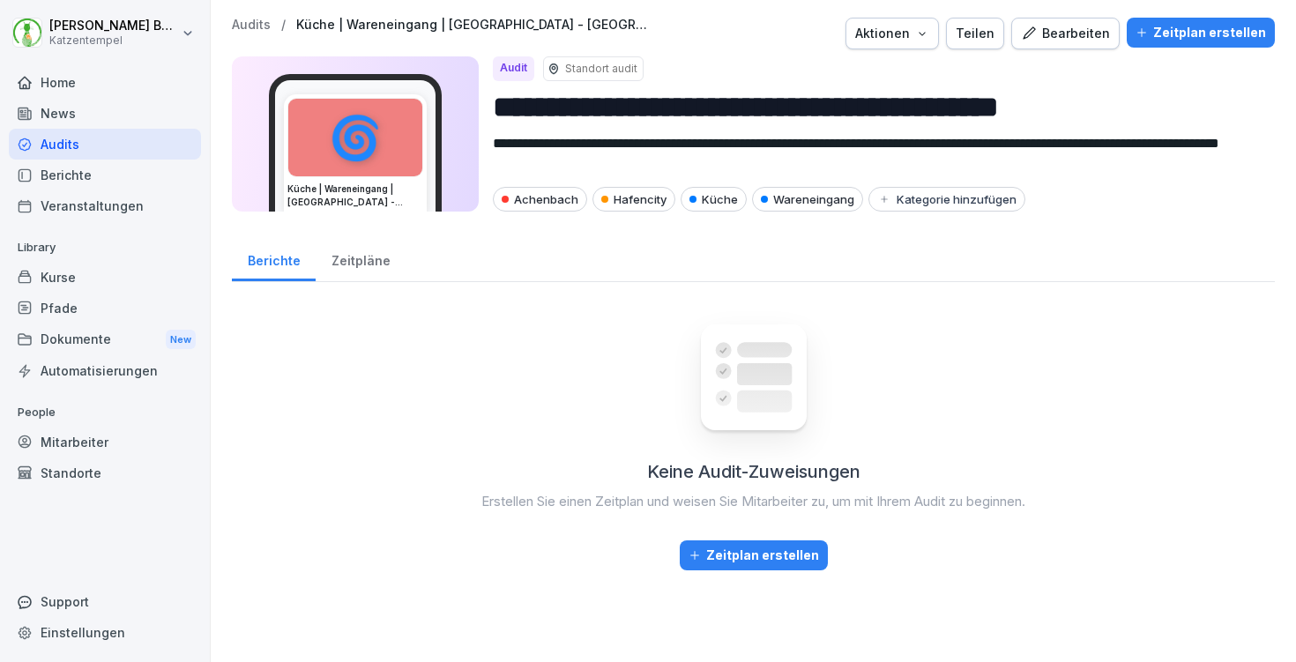
click at [270, 28] on div "Audits / Küche | Wareneingang | [GEOGRAPHIC_DATA] - [GEOGRAPHIC_DATA]" at bounding box center [440, 25] width 417 height 15
click at [268, 27] on p "Audits" at bounding box center [251, 25] width 39 height 15
